Goal: Task Accomplishment & Management: Use online tool/utility

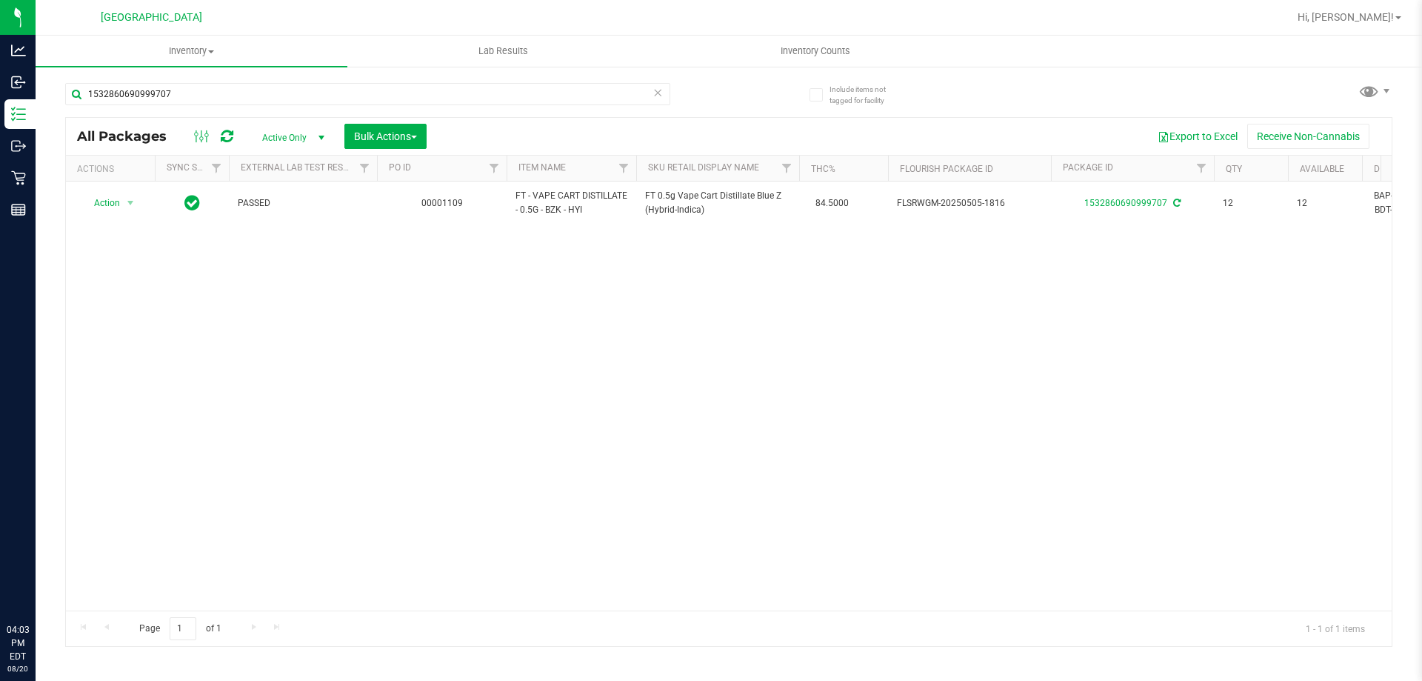
click at [0, 0] on p "Retail" at bounding box center [0, 0] width 0 height 0
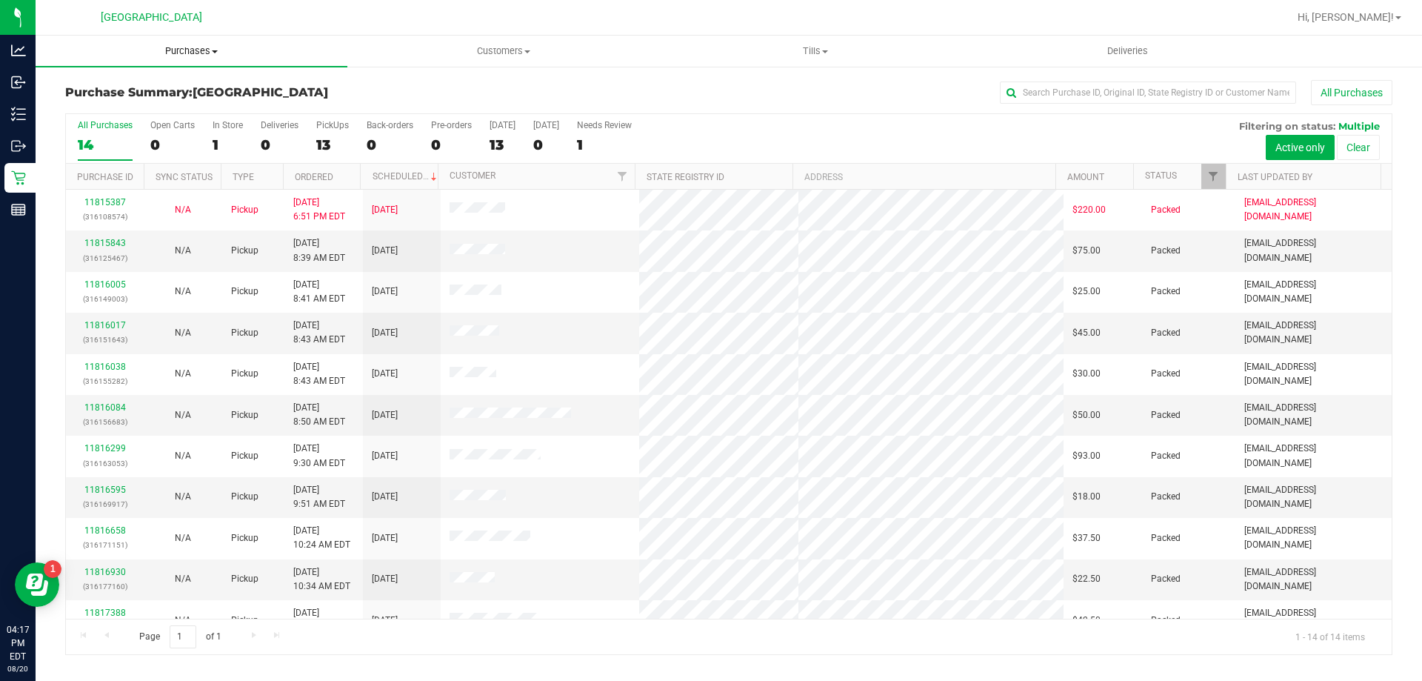
click at [197, 59] on uib-tab-heading "Purchases Summary of purchases Fulfillment All purchases" at bounding box center [192, 51] width 312 height 31
click at [133, 99] on li "Fulfillment" at bounding box center [192, 107] width 312 height 18
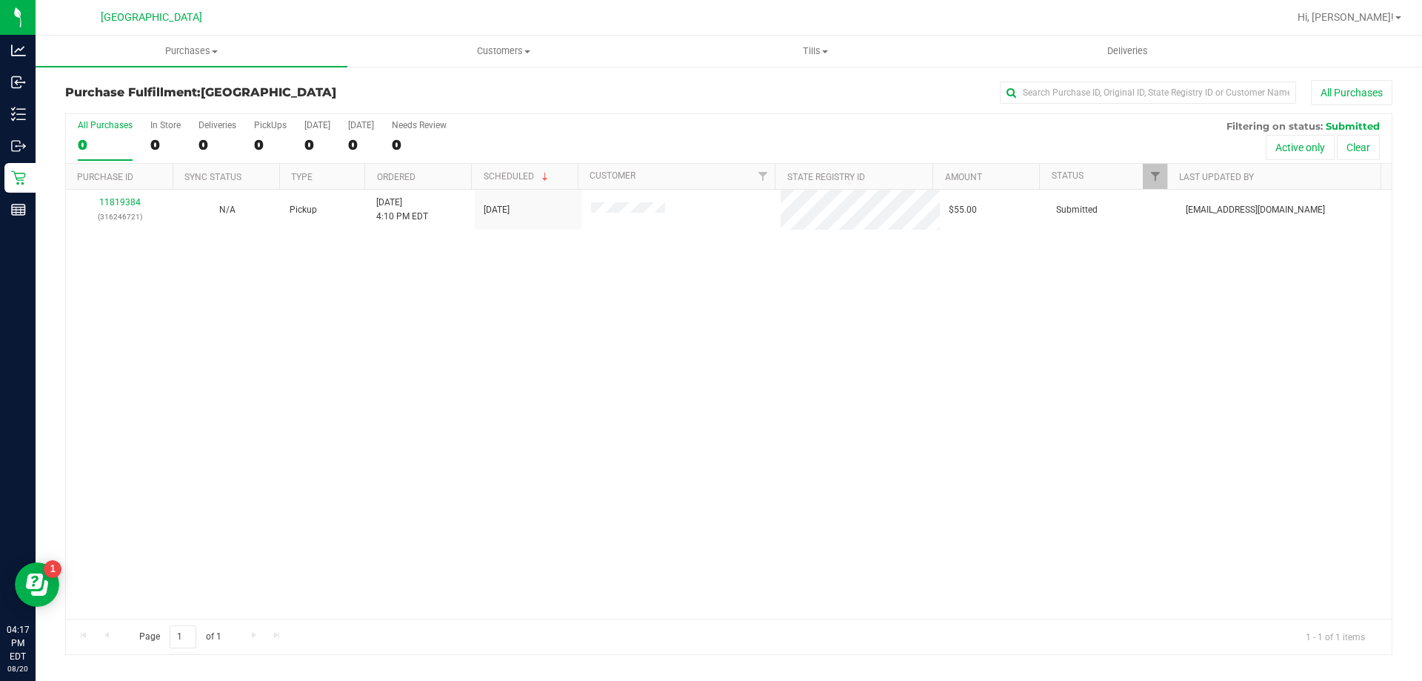
click at [638, 364] on div "11819384 (316246721) N/A Pickup [DATE] 4:10 PM EDT 8/20/2025 $55.00 Submitted […" at bounding box center [729, 404] width 1326 height 429
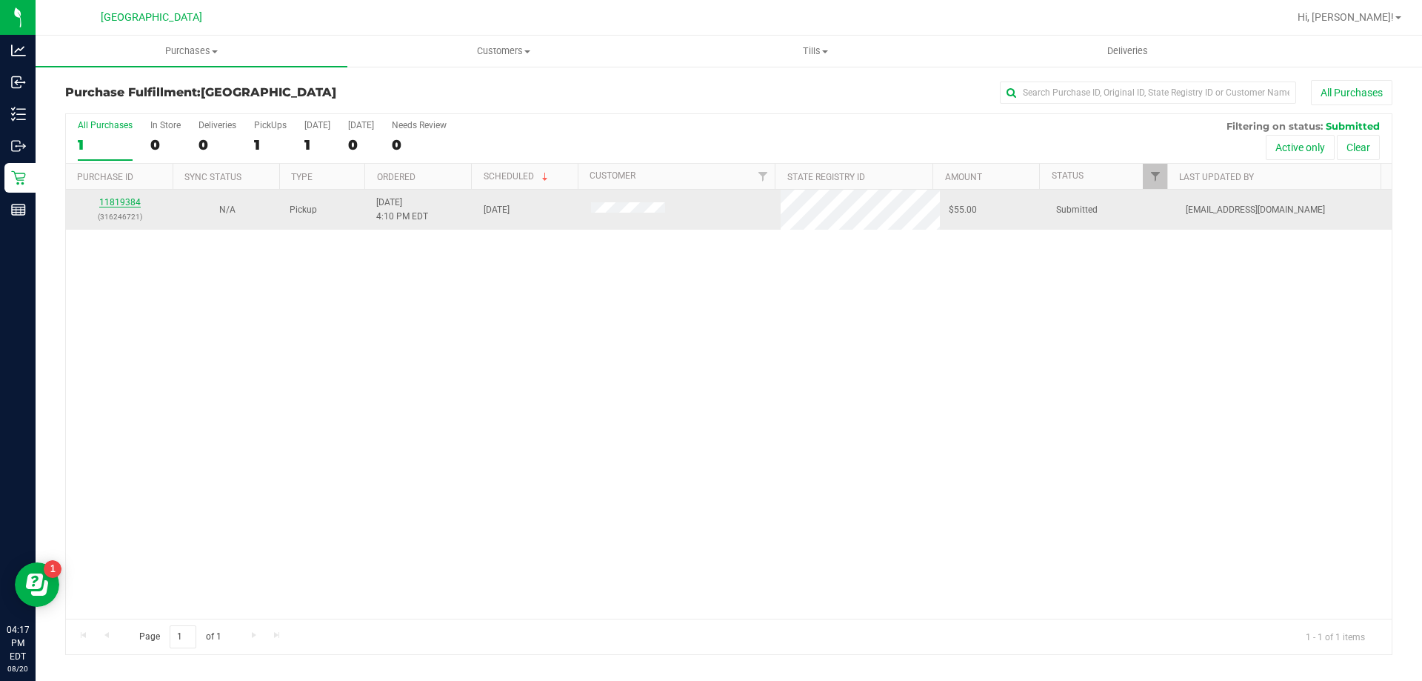
click at [115, 198] on link "11819384" at bounding box center [119, 202] width 41 height 10
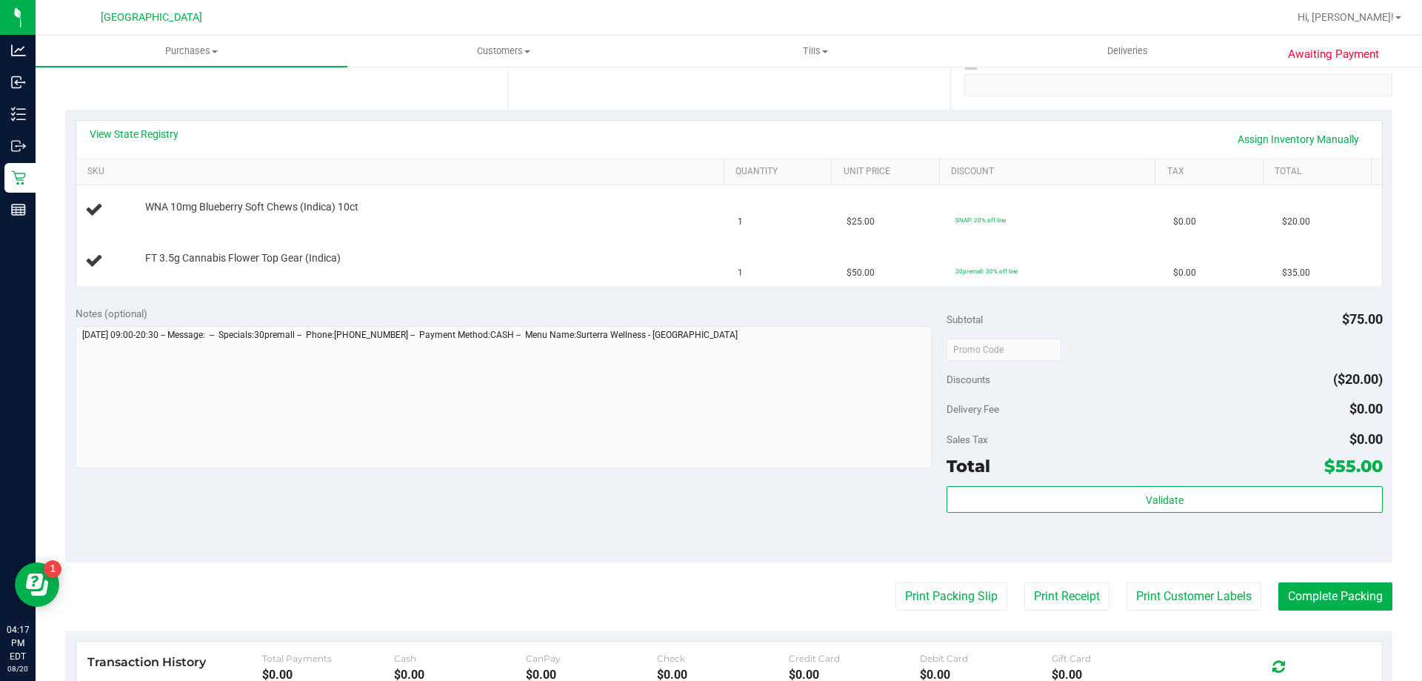
scroll to position [296, 0]
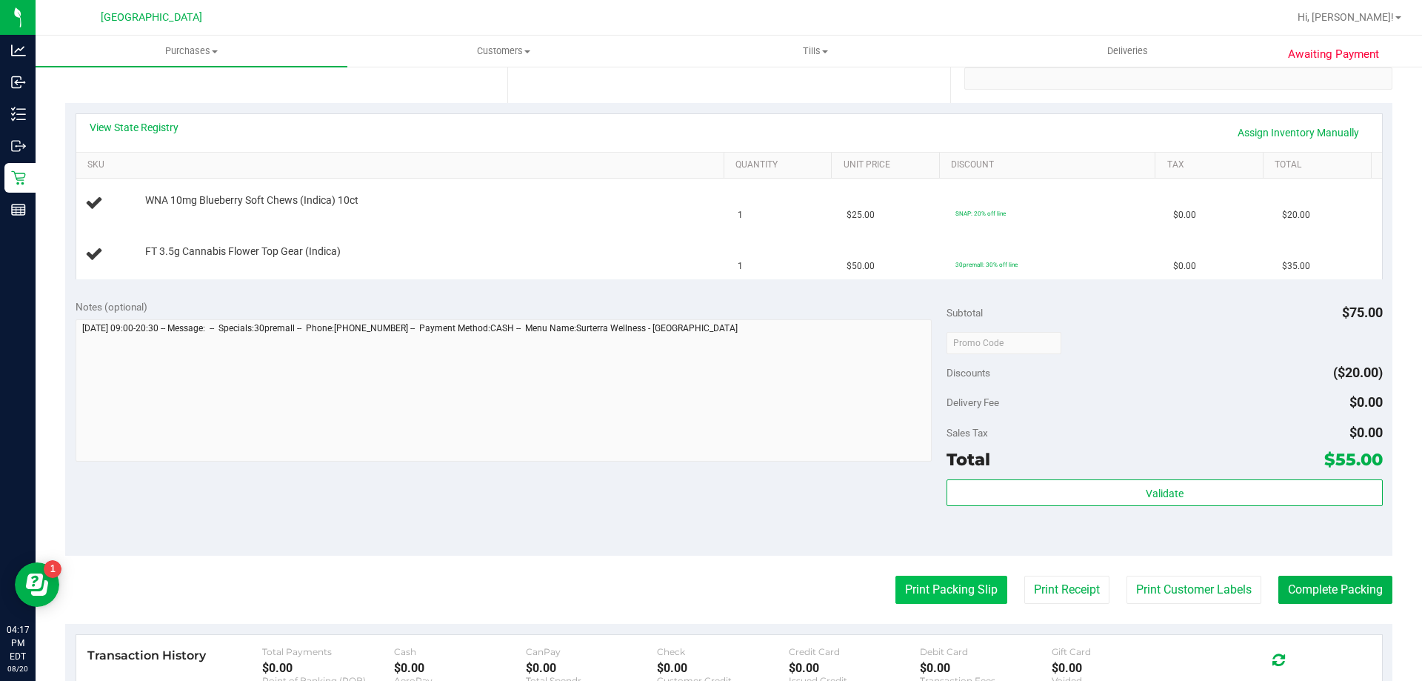
click at [915, 590] on button "Print Packing Slip" at bounding box center [951, 589] width 112 height 28
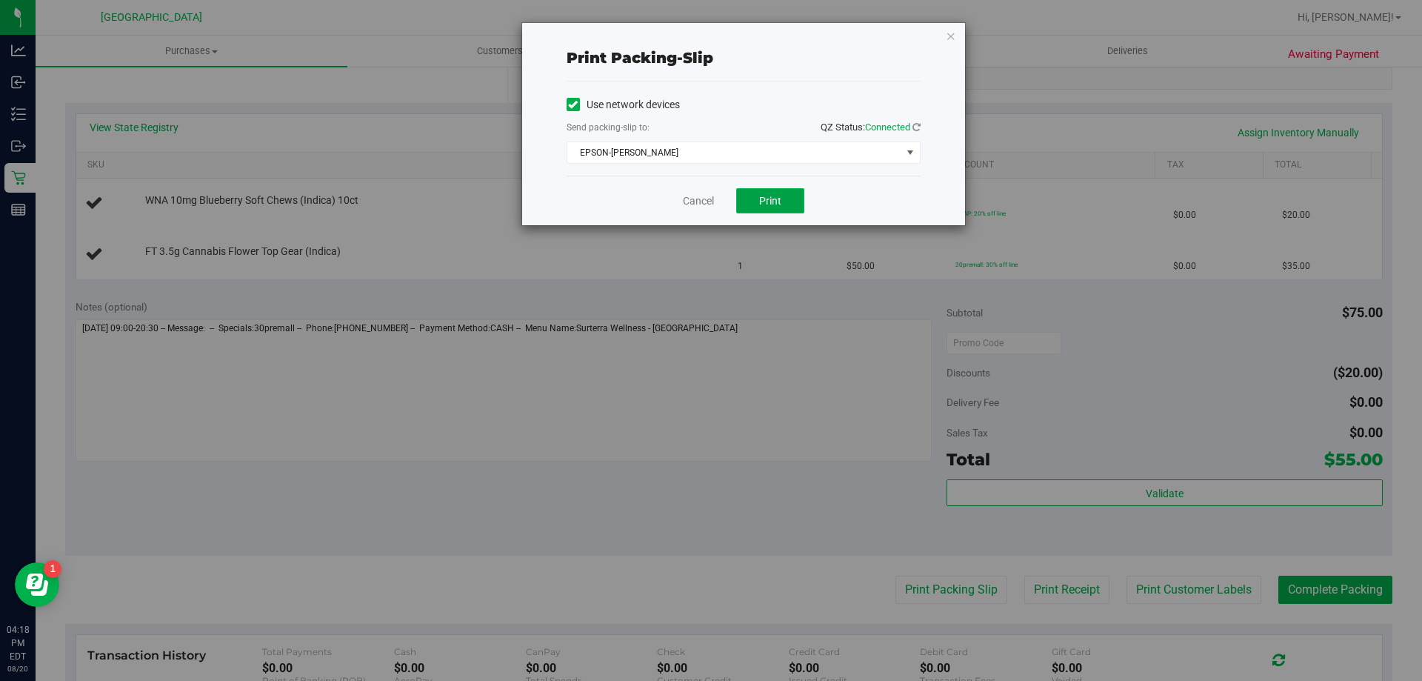
click at [743, 194] on button "Print" at bounding box center [770, 200] width 68 height 25
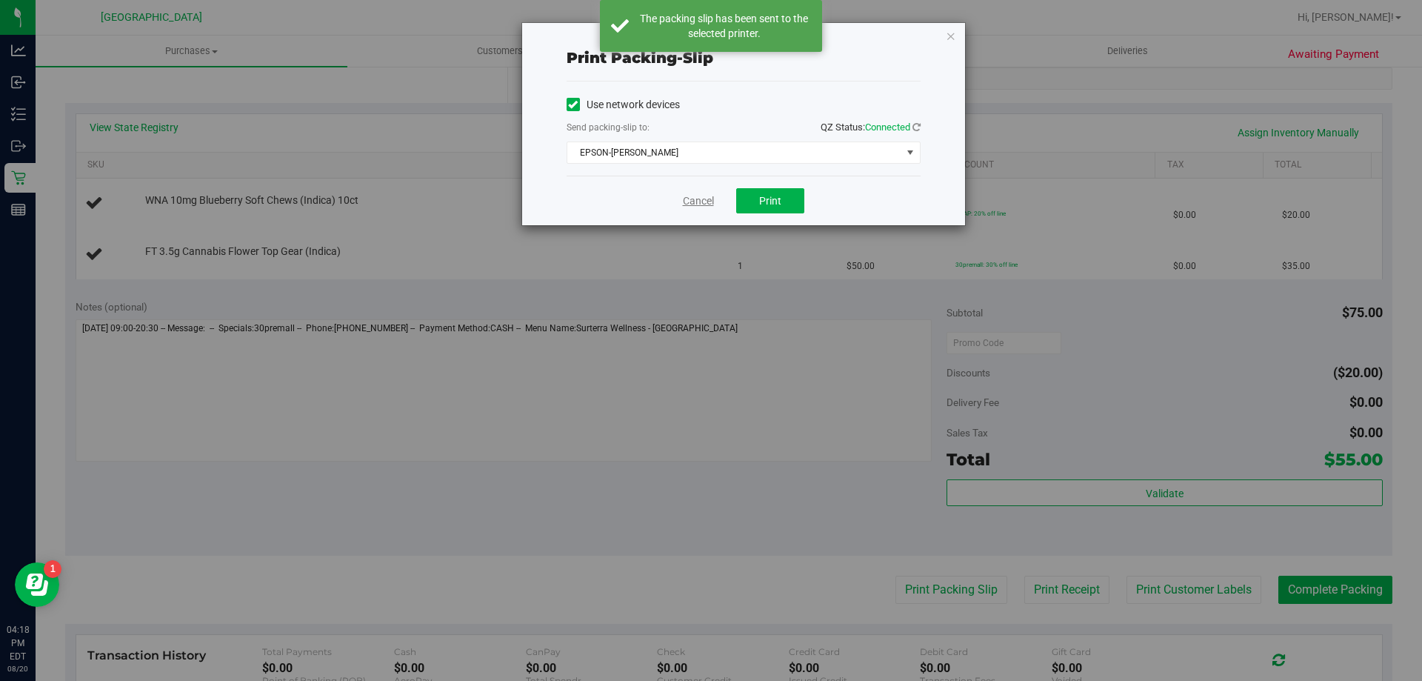
click at [694, 203] on link "Cancel" at bounding box center [698, 201] width 31 height 16
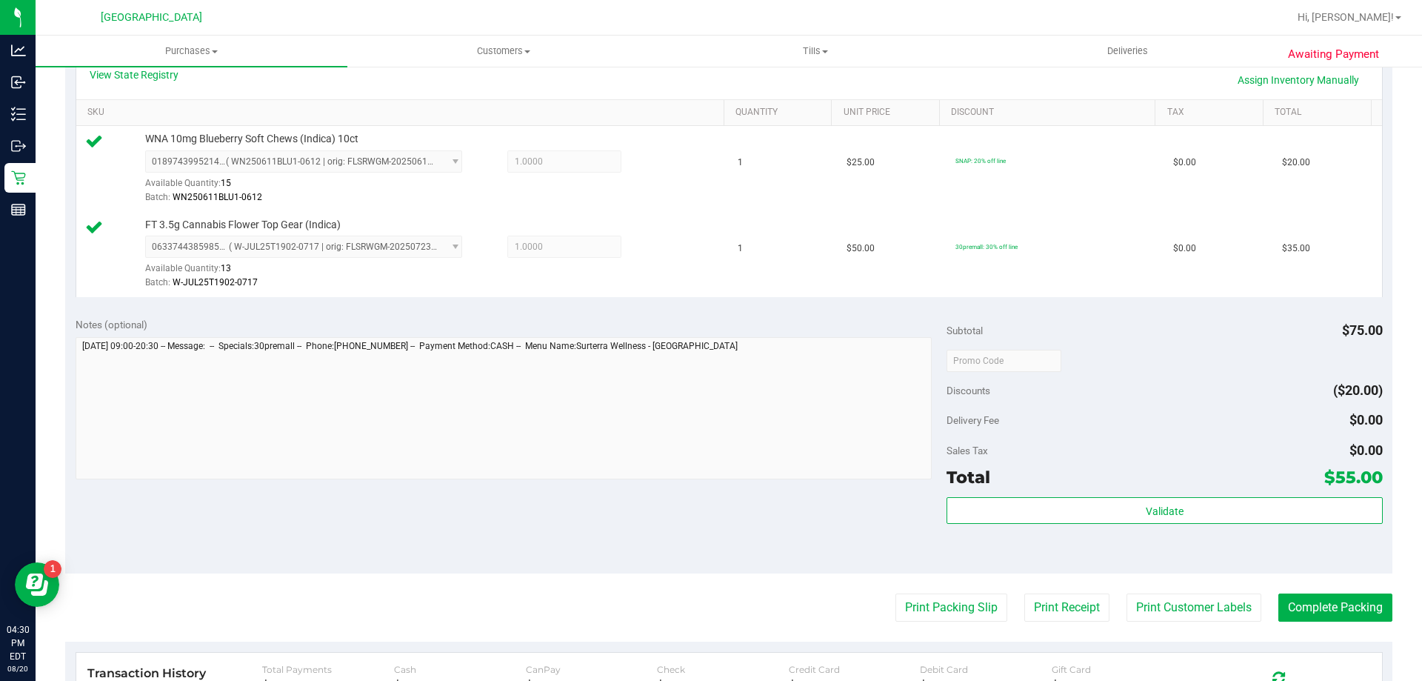
scroll to position [518, 0]
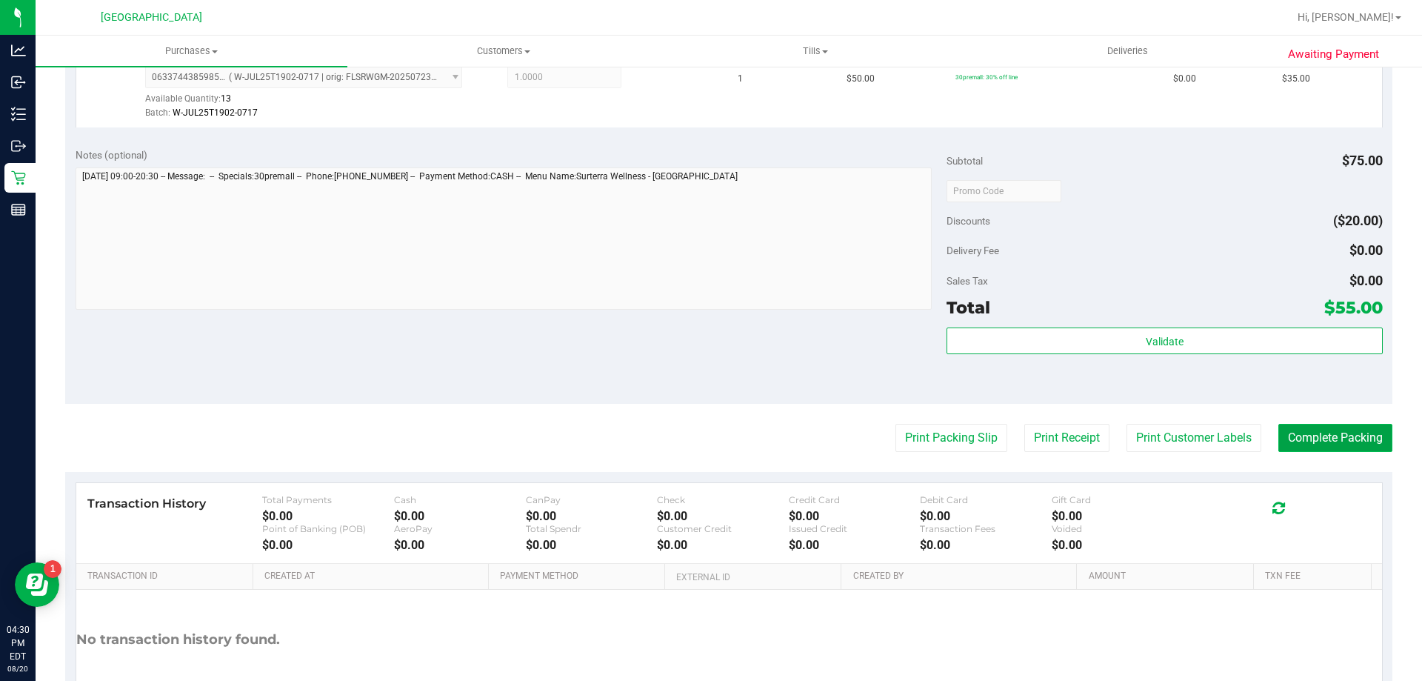
click at [1290, 433] on button "Complete Packing" at bounding box center [1335, 438] width 114 height 28
click at [1290, 433] on button "Complete Packing" at bounding box center [1329, 438] width 126 height 28
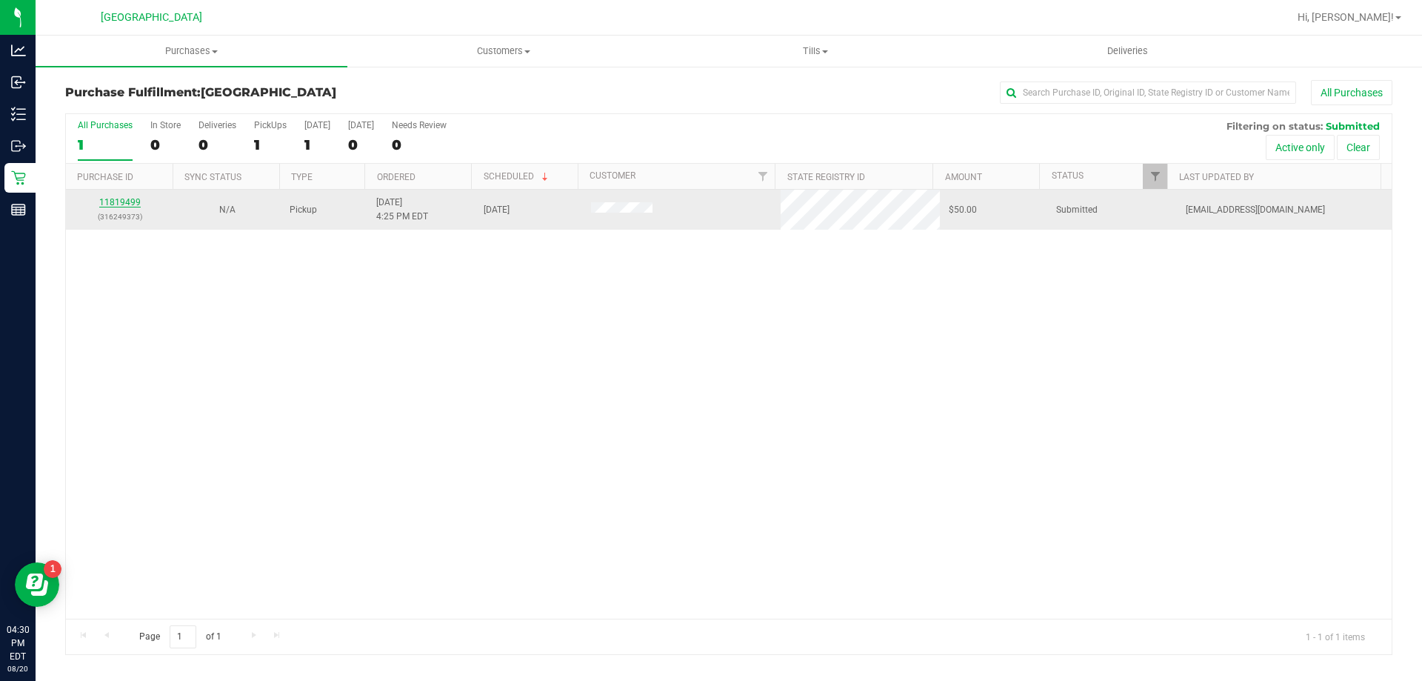
click at [122, 202] on link "11819499" at bounding box center [119, 202] width 41 height 10
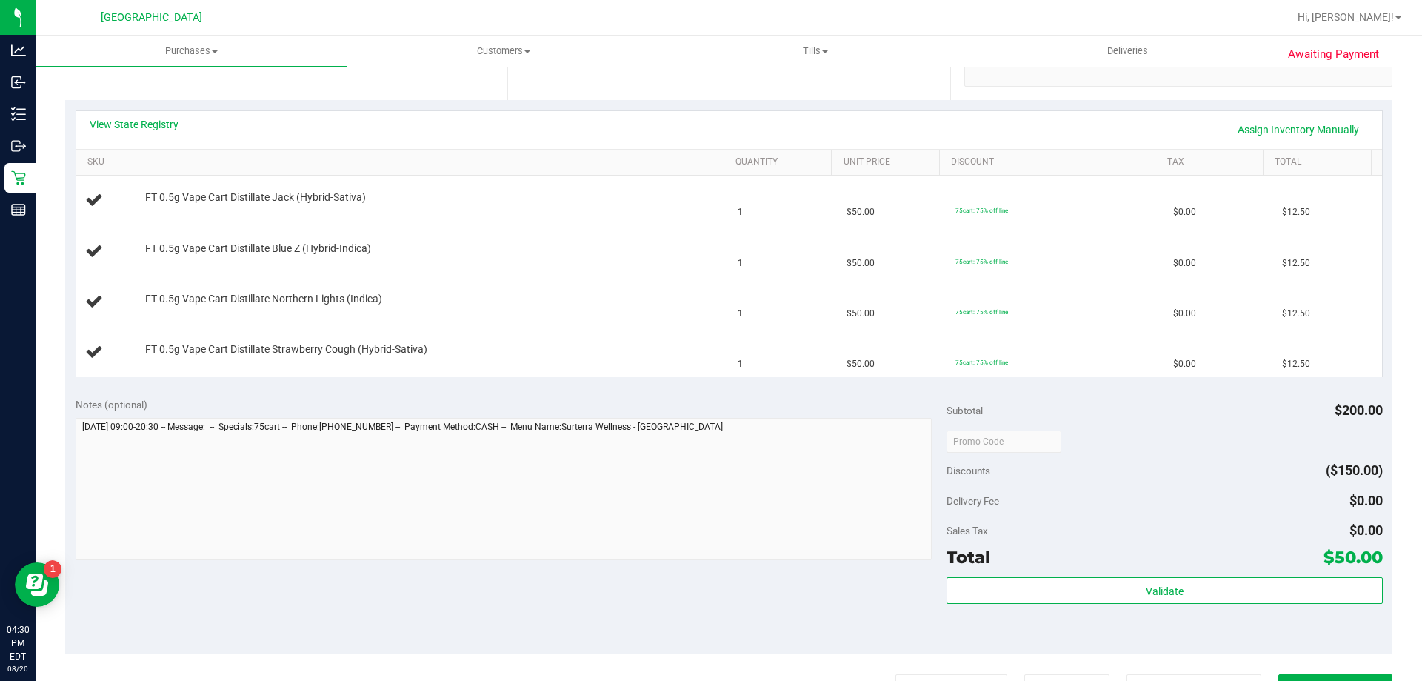
scroll to position [370, 0]
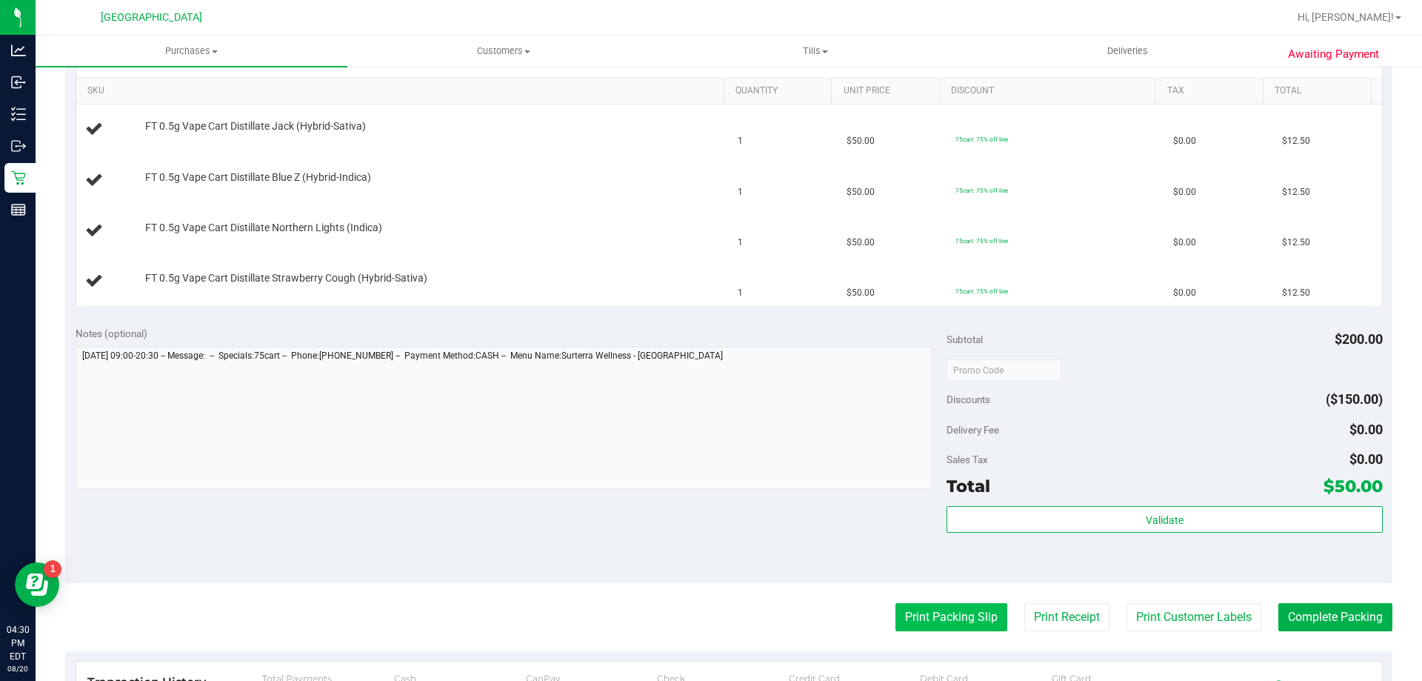
click at [929, 625] on button "Print Packing Slip" at bounding box center [951, 617] width 112 height 28
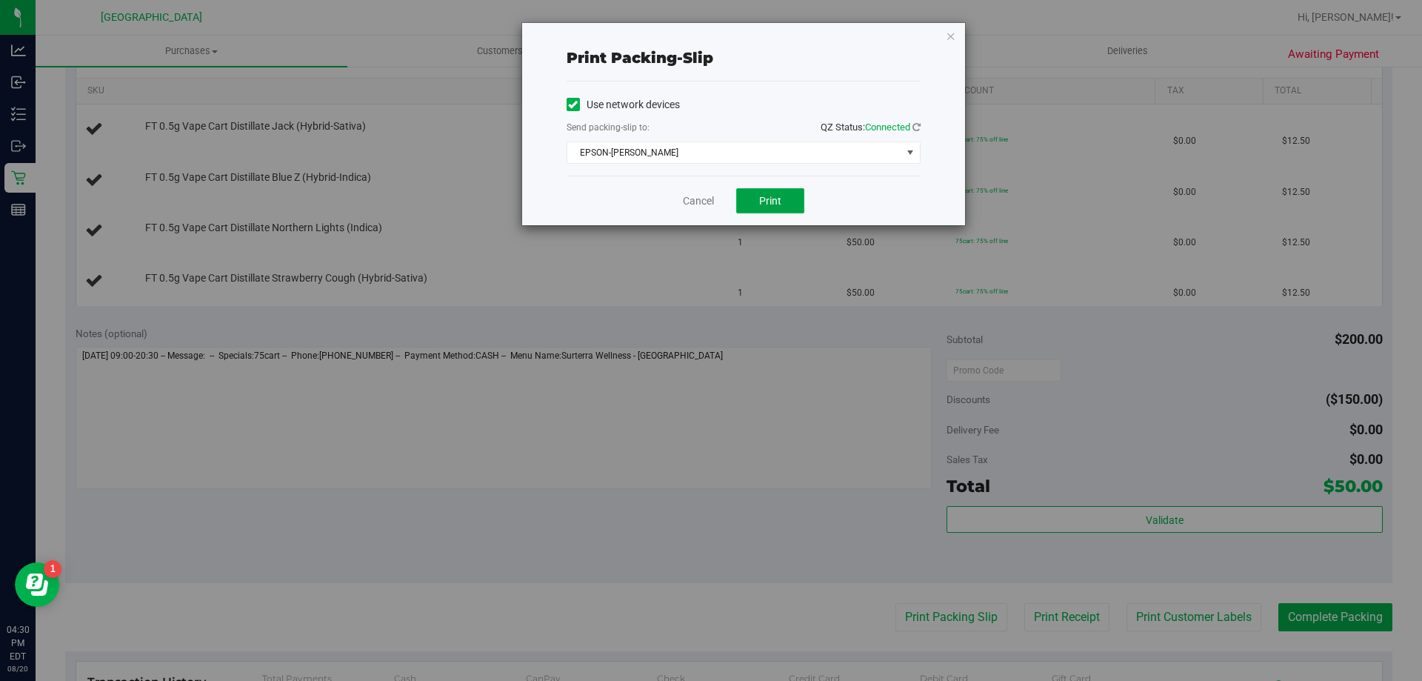
click at [755, 200] on button "Print" at bounding box center [770, 200] width 68 height 25
click at [701, 201] on link "Cancel" at bounding box center [698, 201] width 31 height 16
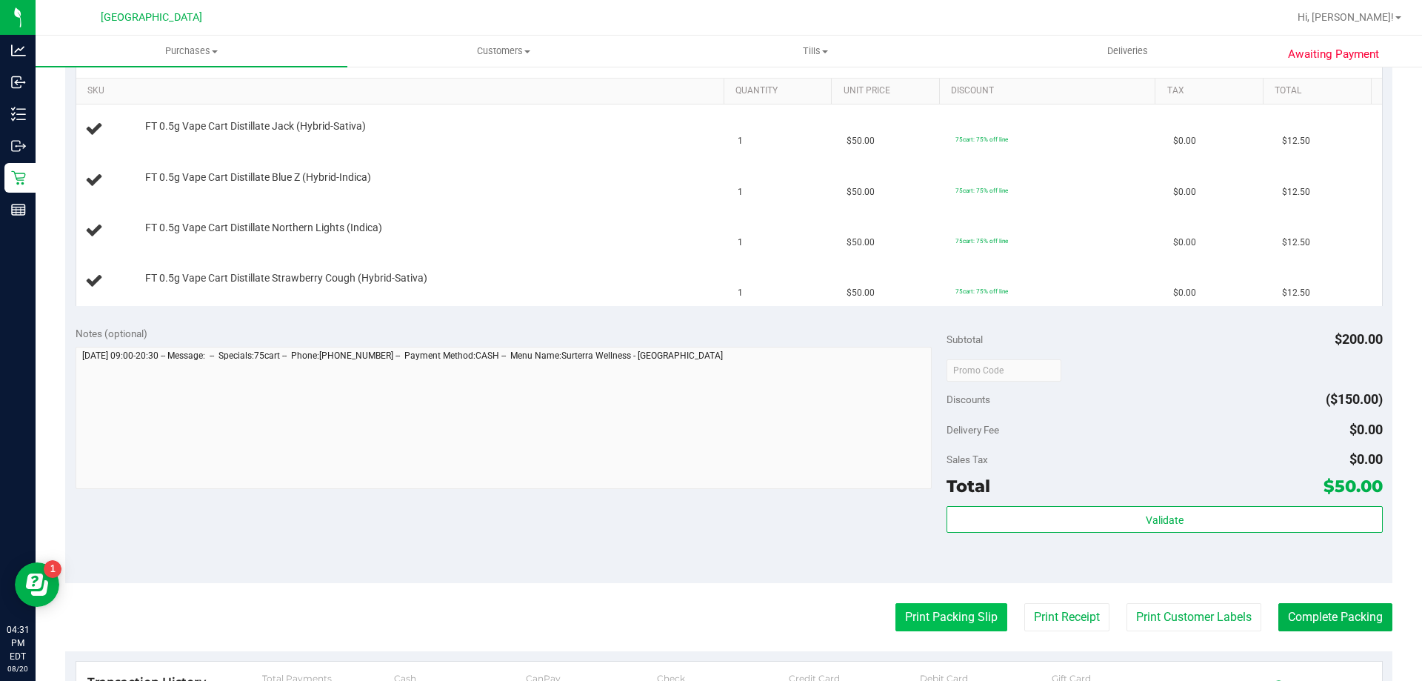
click at [946, 615] on button "Print Packing Slip" at bounding box center [951, 617] width 112 height 28
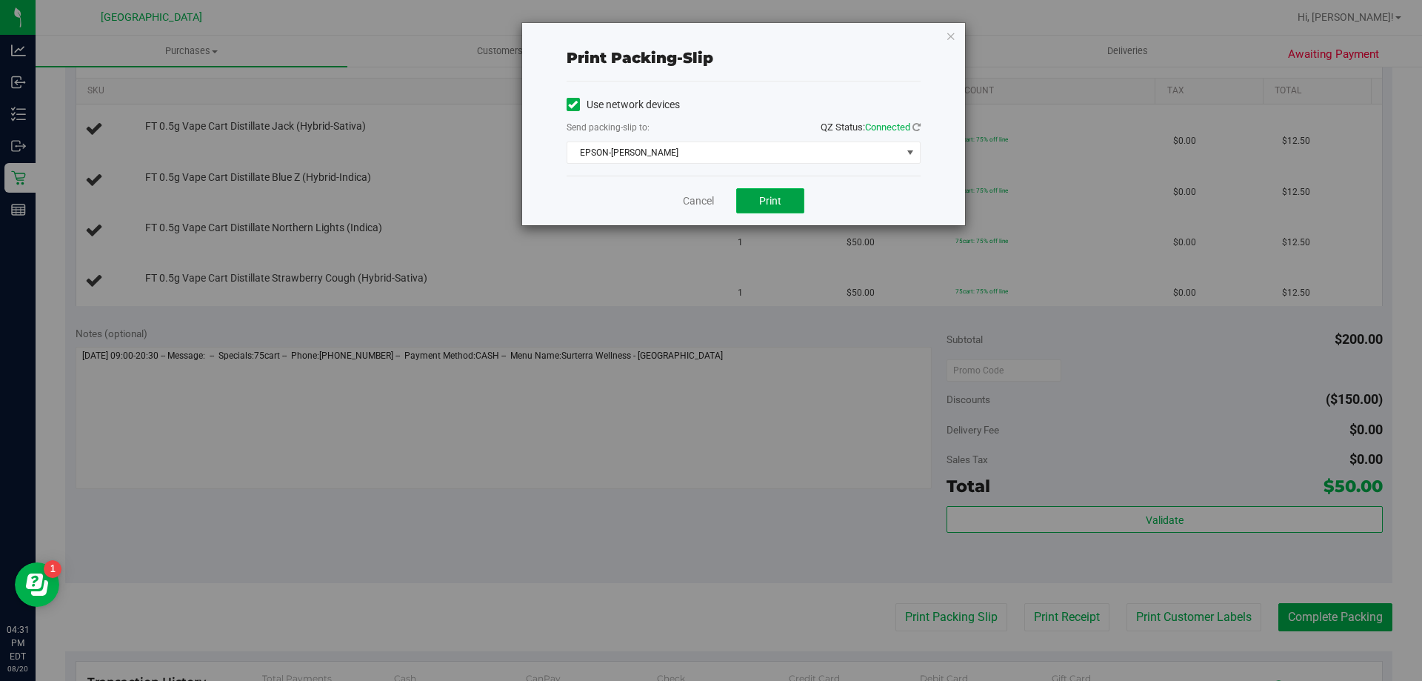
click at [765, 210] on button "Print" at bounding box center [770, 200] width 68 height 25
click at [704, 203] on link "Cancel" at bounding box center [698, 201] width 31 height 16
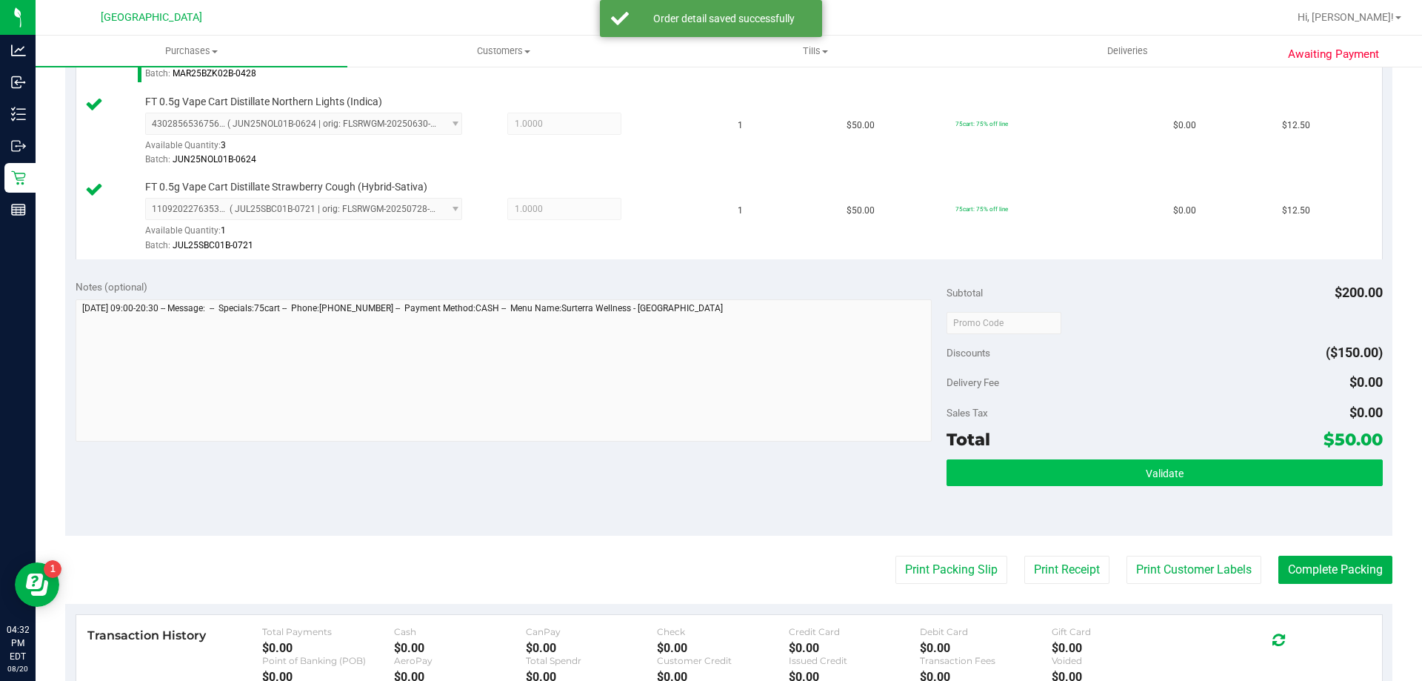
scroll to position [787, 0]
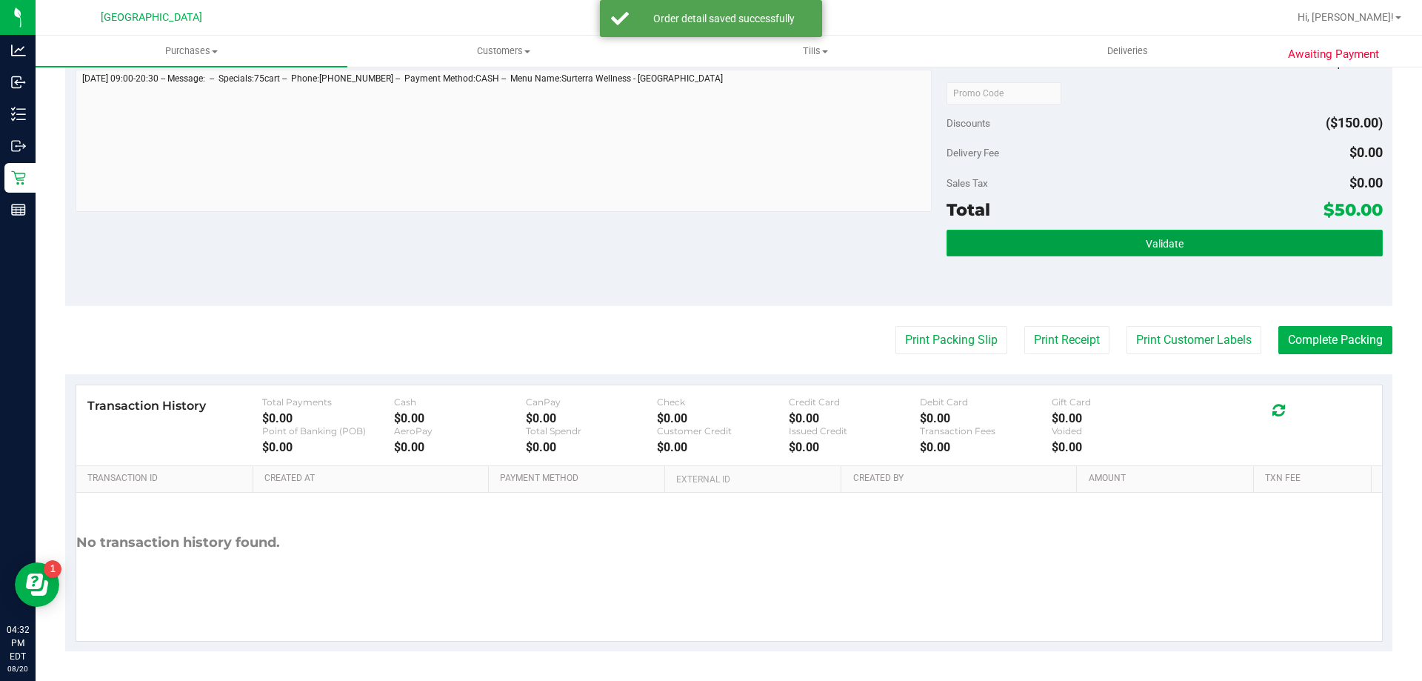
click at [980, 244] on button "Validate" at bounding box center [1163, 243] width 435 height 27
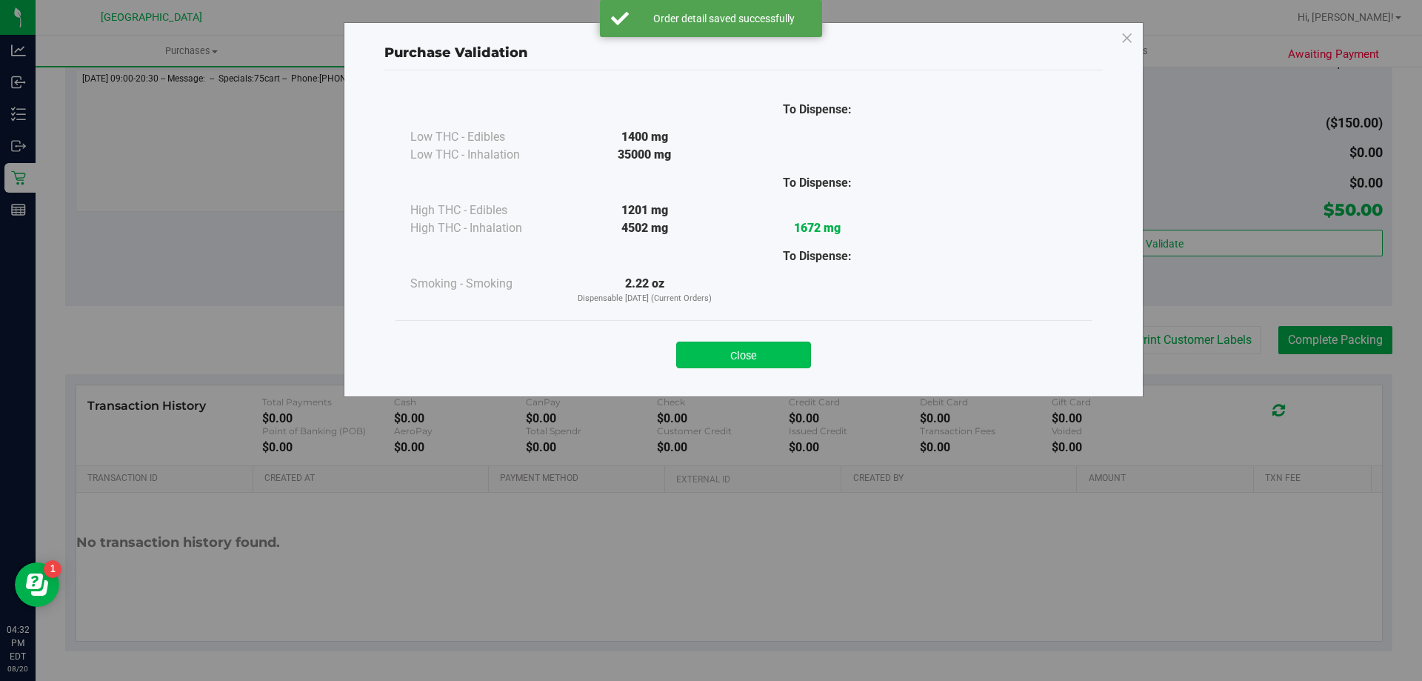
click at [689, 346] on button "Close" at bounding box center [743, 354] width 135 height 27
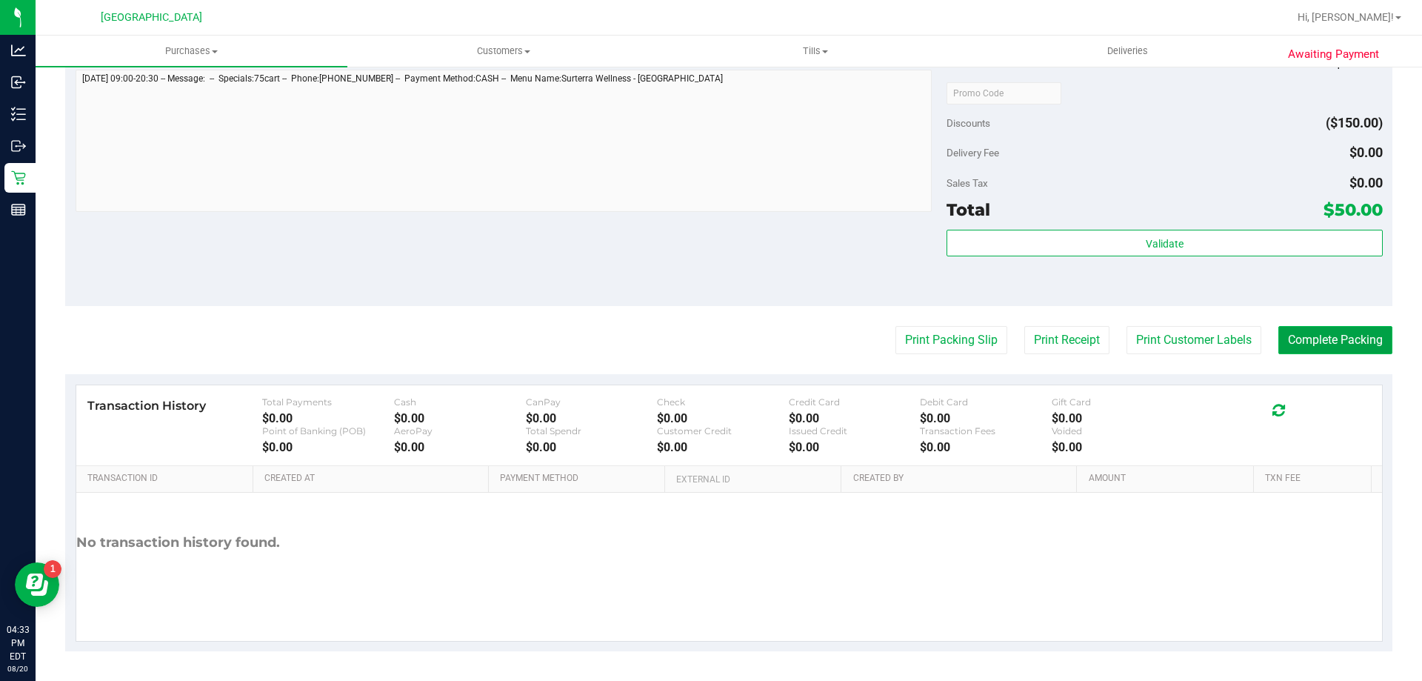
click at [1348, 342] on button "Complete Packing" at bounding box center [1335, 340] width 114 height 28
click at [1348, 342] on button "Complete Packing" at bounding box center [1329, 340] width 126 height 28
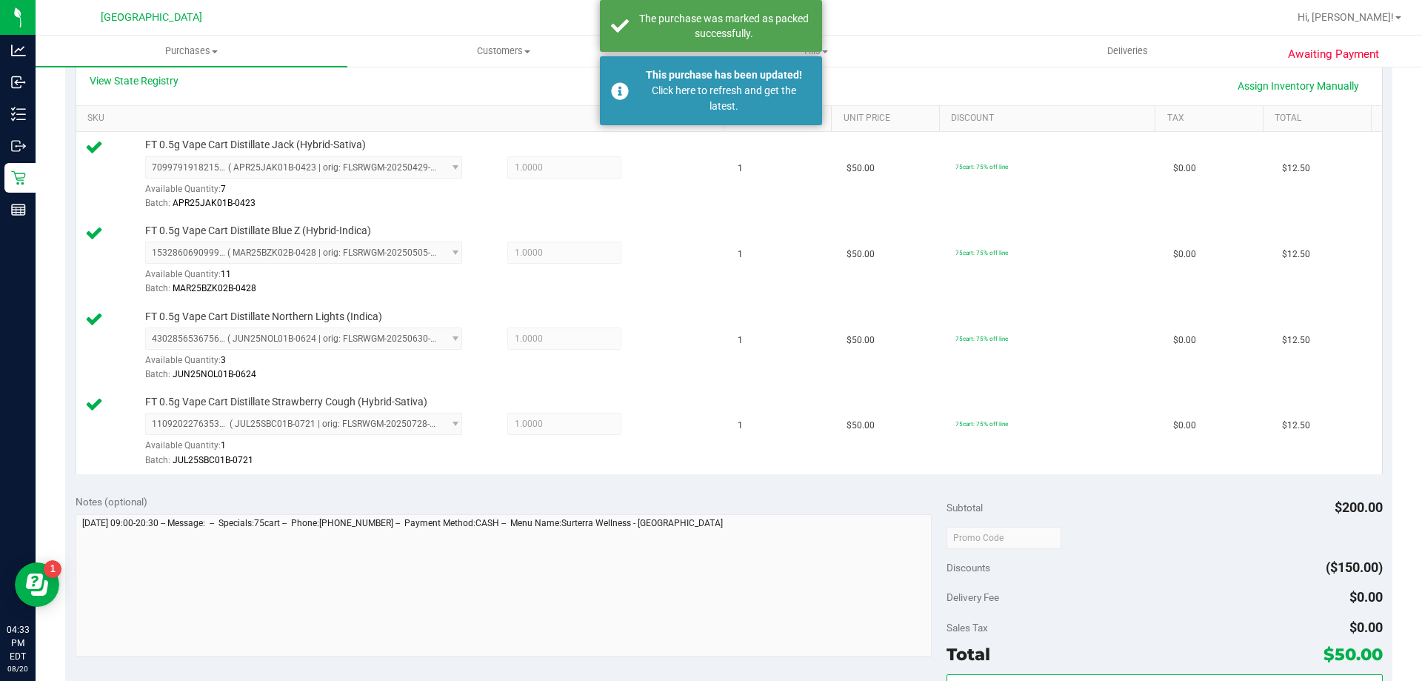
scroll to position [0, 0]
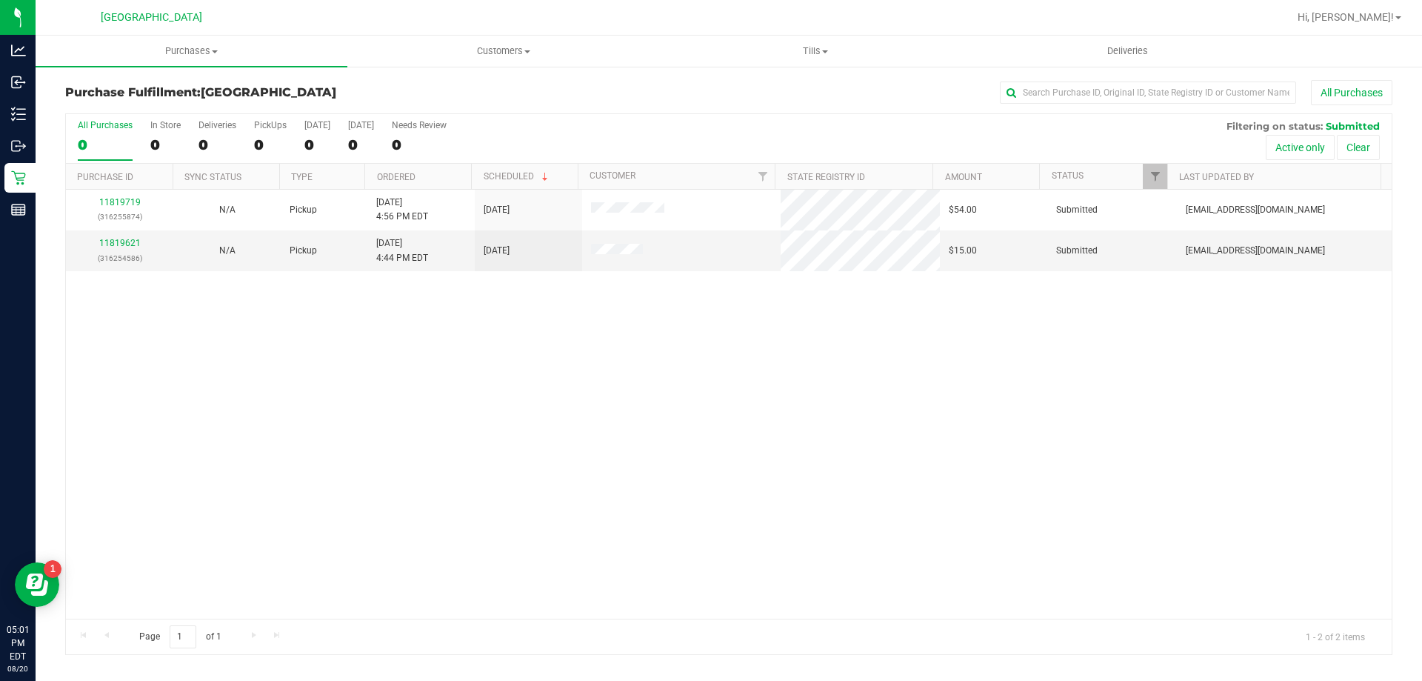
click at [517, 336] on div "11819719 (316255874) N/A Pickup [DATE] 4:56 PM EDT 8/21/2025 $54.00 Submitted […" at bounding box center [729, 404] width 1326 height 429
